Goal: Information Seeking & Learning: Learn about a topic

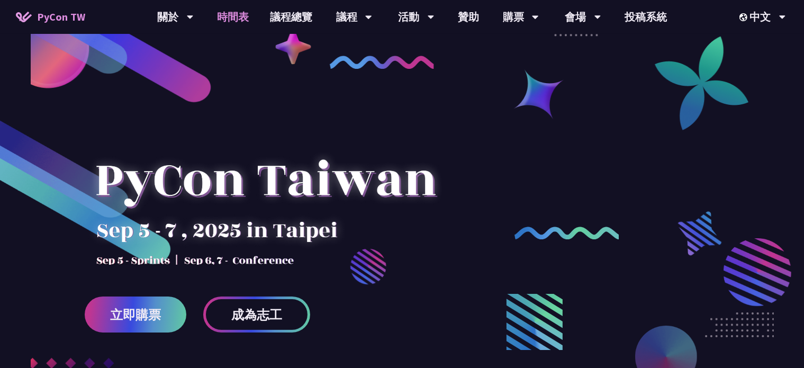
click at [239, 16] on link "時間表" at bounding box center [232, 17] width 53 height 34
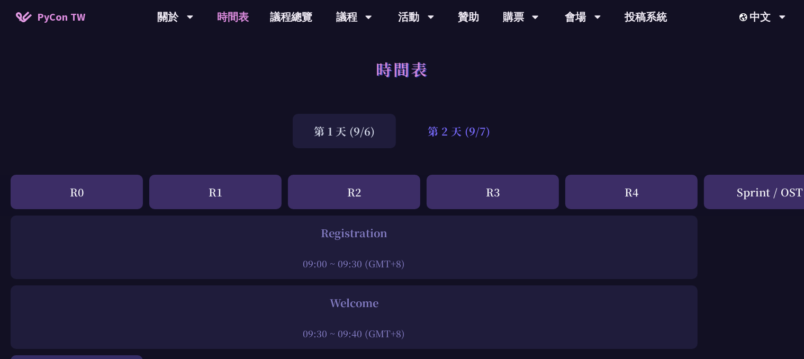
click at [456, 131] on div "第 2 天 (9/7)" at bounding box center [458, 131] width 105 height 34
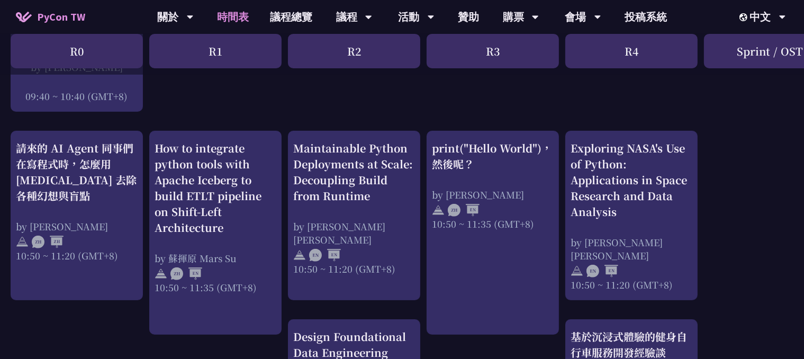
scroll to position [370, 0]
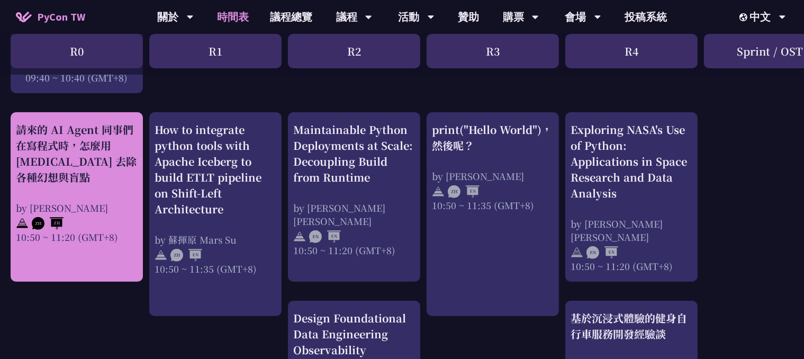
click at [83, 176] on div "請來的 AI Agent 同事們在寫程式時，怎麼用 [MEDICAL_DATA] 去除各種幻想與盲點" at bounding box center [77, 154] width 122 height 64
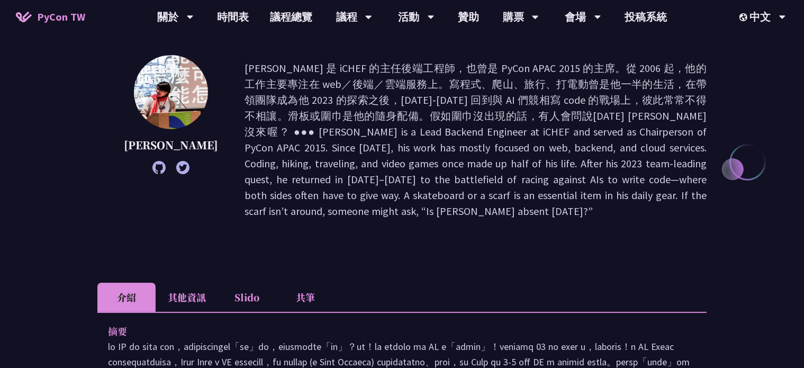
scroll to position [188, 0]
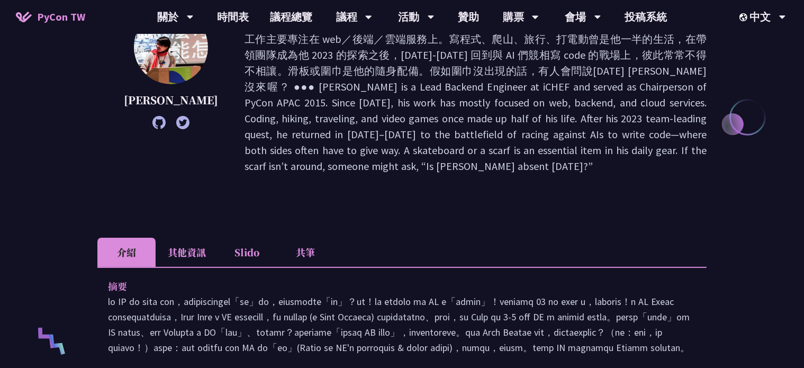
click at [315, 238] on li "共筆" at bounding box center [305, 252] width 58 height 29
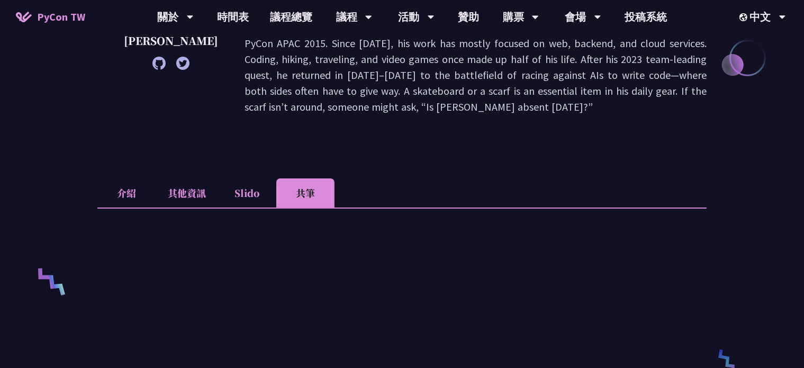
scroll to position [265, 0]
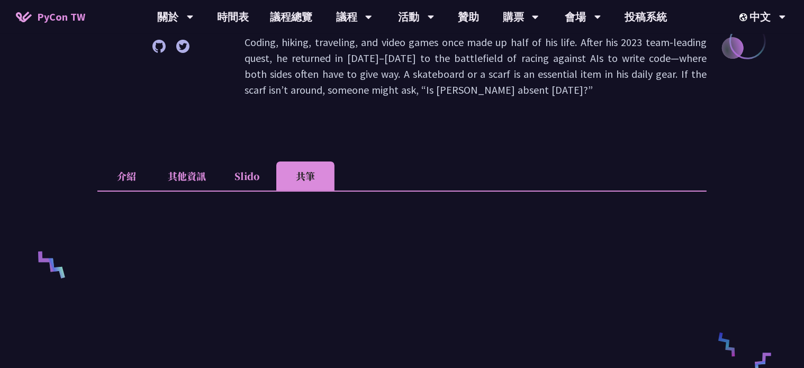
click at [123, 161] on li "介紹" at bounding box center [126, 175] width 58 height 29
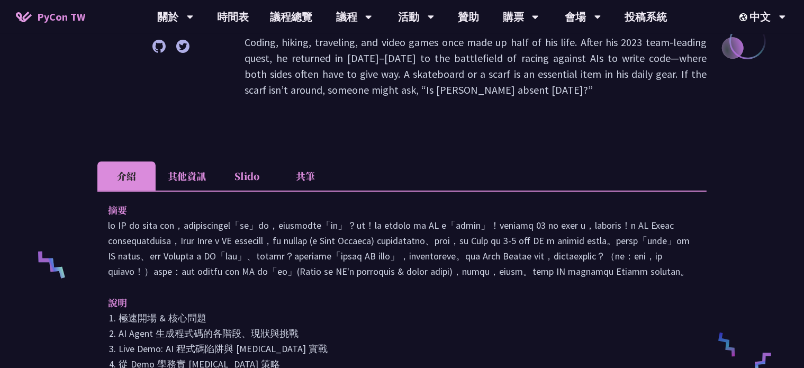
click at [194, 161] on li "其他資訊" at bounding box center [187, 175] width 62 height 29
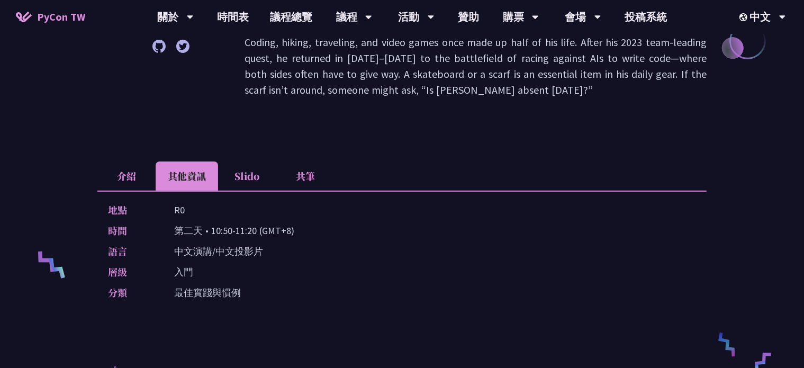
click at [267, 161] on li "Slido" at bounding box center [247, 175] width 58 height 29
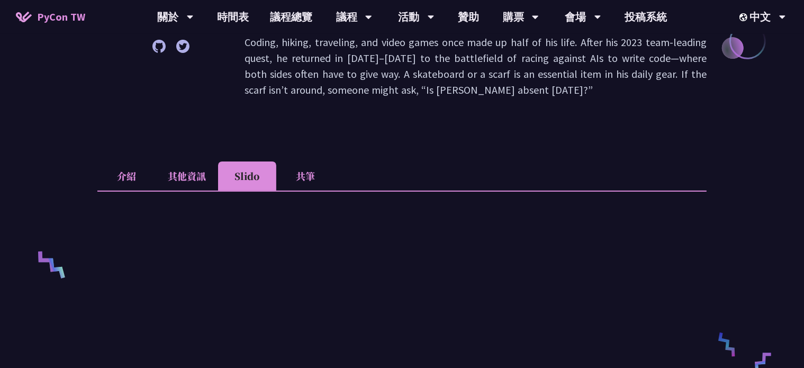
click at [127, 161] on li "介紹" at bounding box center [126, 175] width 58 height 29
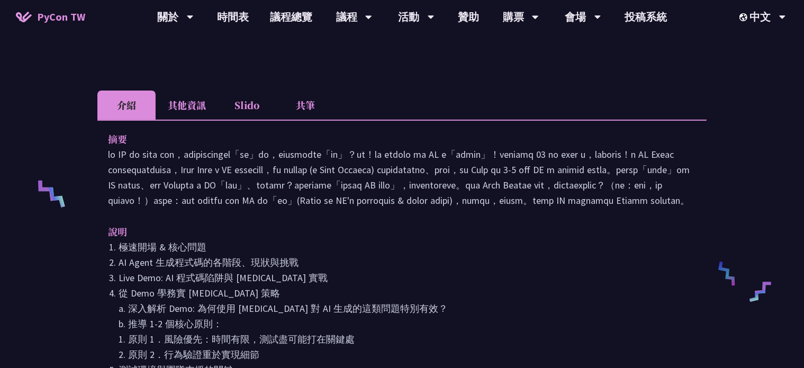
scroll to position [318, 0]
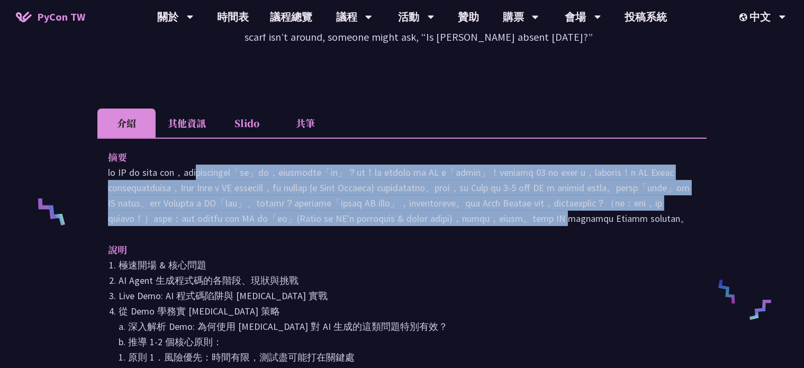
drag, startPoint x: 110, startPoint y: 134, endPoint x: 372, endPoint y: 207, distance: 271.9
click at [342, 211] on p at bounding box center [402, 195] width 588 height 61
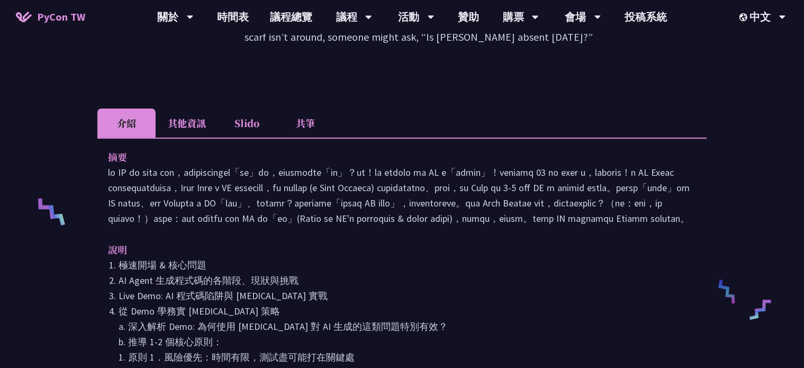
drag, startPoint x: 372, startPoint y: 207, endPoint x: 449, endPoint y: 198, distance: 77.2
click at [373, 207] on p at bounding box center [402, 195] width 588 height 61
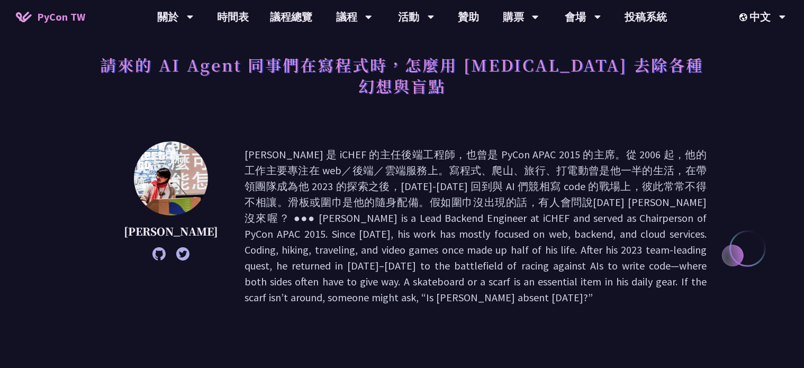
scroll to position [0, 0]
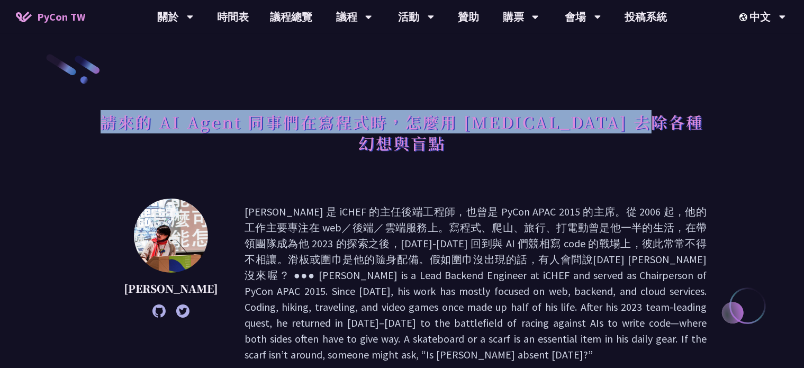
drag, startPoint x: 113, startPoint y: 120, endPoint x: 812, endPoint y: 118, distance: 699.6
copy h1 "請來的 AI Agent 同事們在寫程式時，怎麼用 [MEDICAL_DATA] 去除各種幻想與盲點"
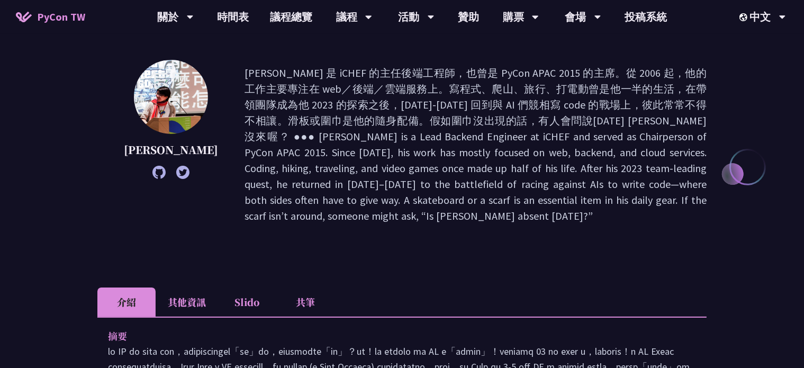
scroll to position [318, 0]
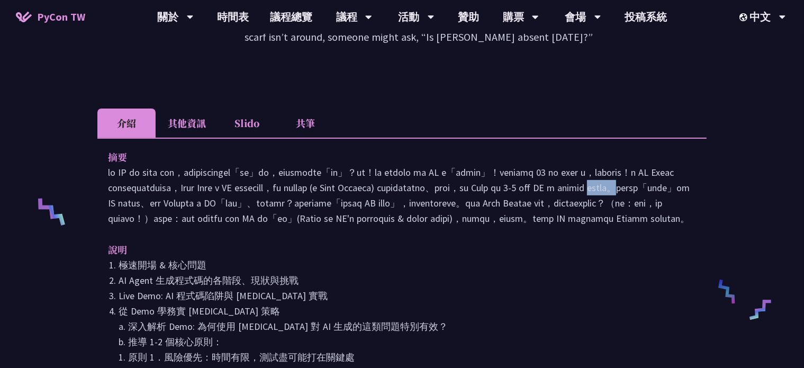
drag, startPoint x: 475, startPoint y: 166, endPoint x: 497, endPoint y: 164, distance: 22.3
click at [497, 165] on p at bounding box center [402, 195] width 588 height 61
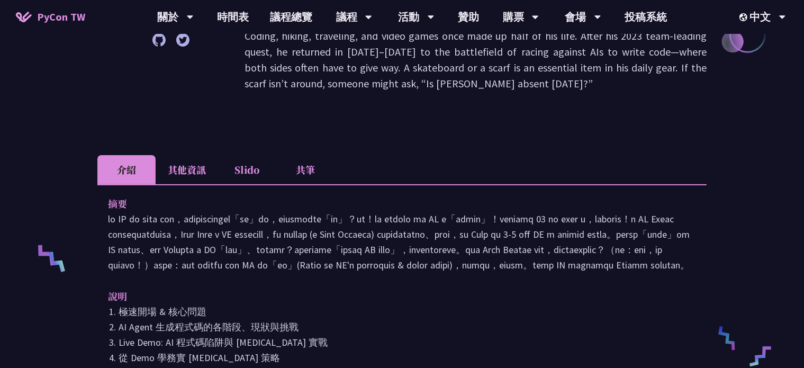
scroll to position [265, 0]
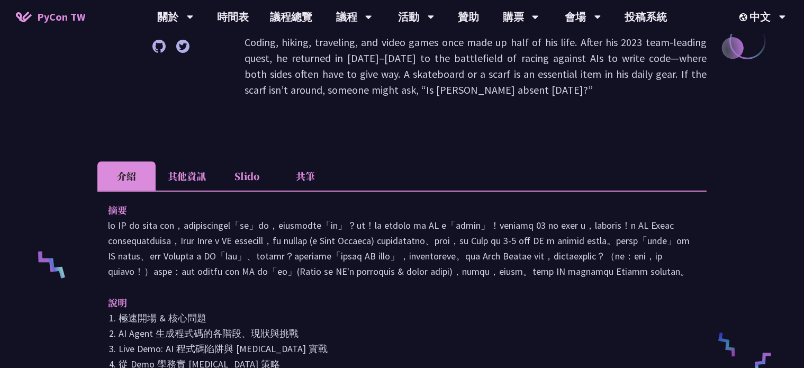
click at [180, 161] on li "其他資訊" at bounding box center [187, 175] width 62 height 29
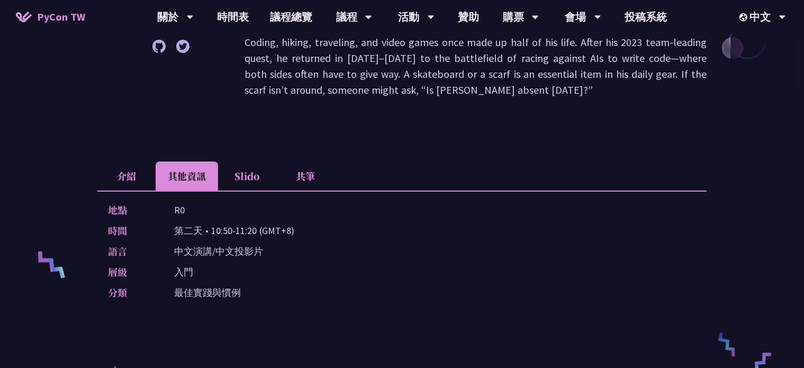
click at [260, 161] on li "Slido" at bounding box center [247, 175] width 58 height 29
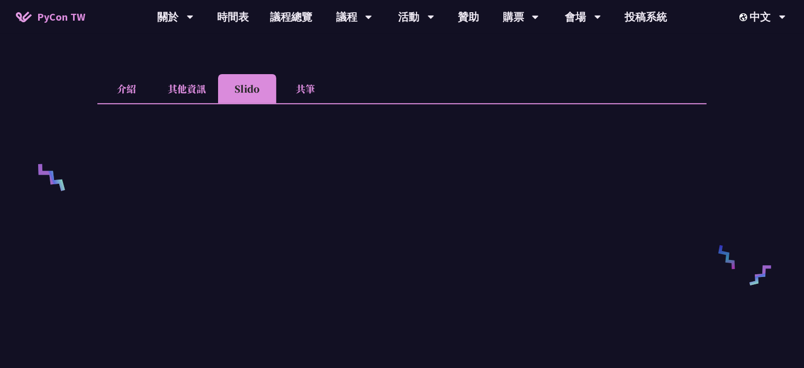
scroll to position [318, 0]
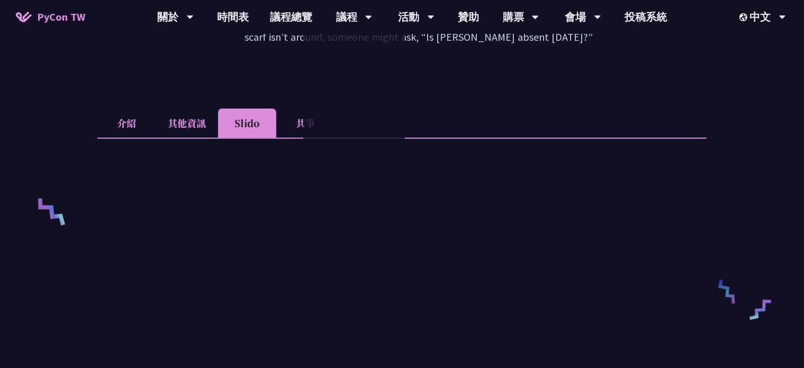
click at [72, 108] on div "請來的 AI Agent 同事們在寫程式時，怎麼用 [MEDICAL_DATA] 去除各種幻想與盲點 [PERSON_NAME] 介紹 其他資訊 Slido …" at bounding box center [402, 328] width 804 height 1293
click at [580, 64] on div "請來的 AI Agent 同事們在寫程式時，怎麼用 [MEDICAL_DATA] 去除各種幻想與盲點 [PERSON_NAME] 介紹 其他資訊 Slido …" at bounding box center [401, 329] width 609 height 1188
click at [142, 108] on li "介紹" at bounding box center [126, 122] width 58 height 29
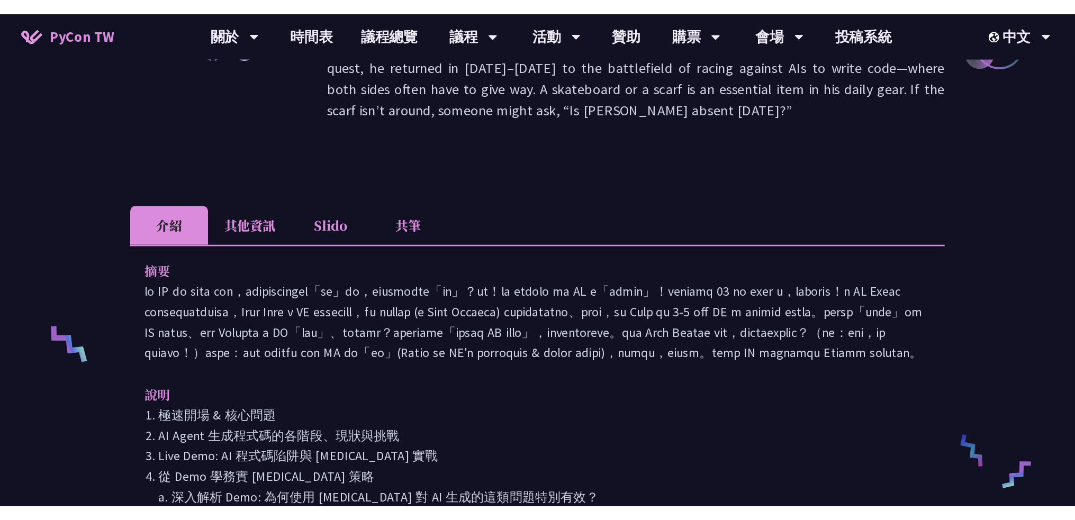
scroll to position [265, 0]
